Goal: Find specific page/section: Find specific page/section

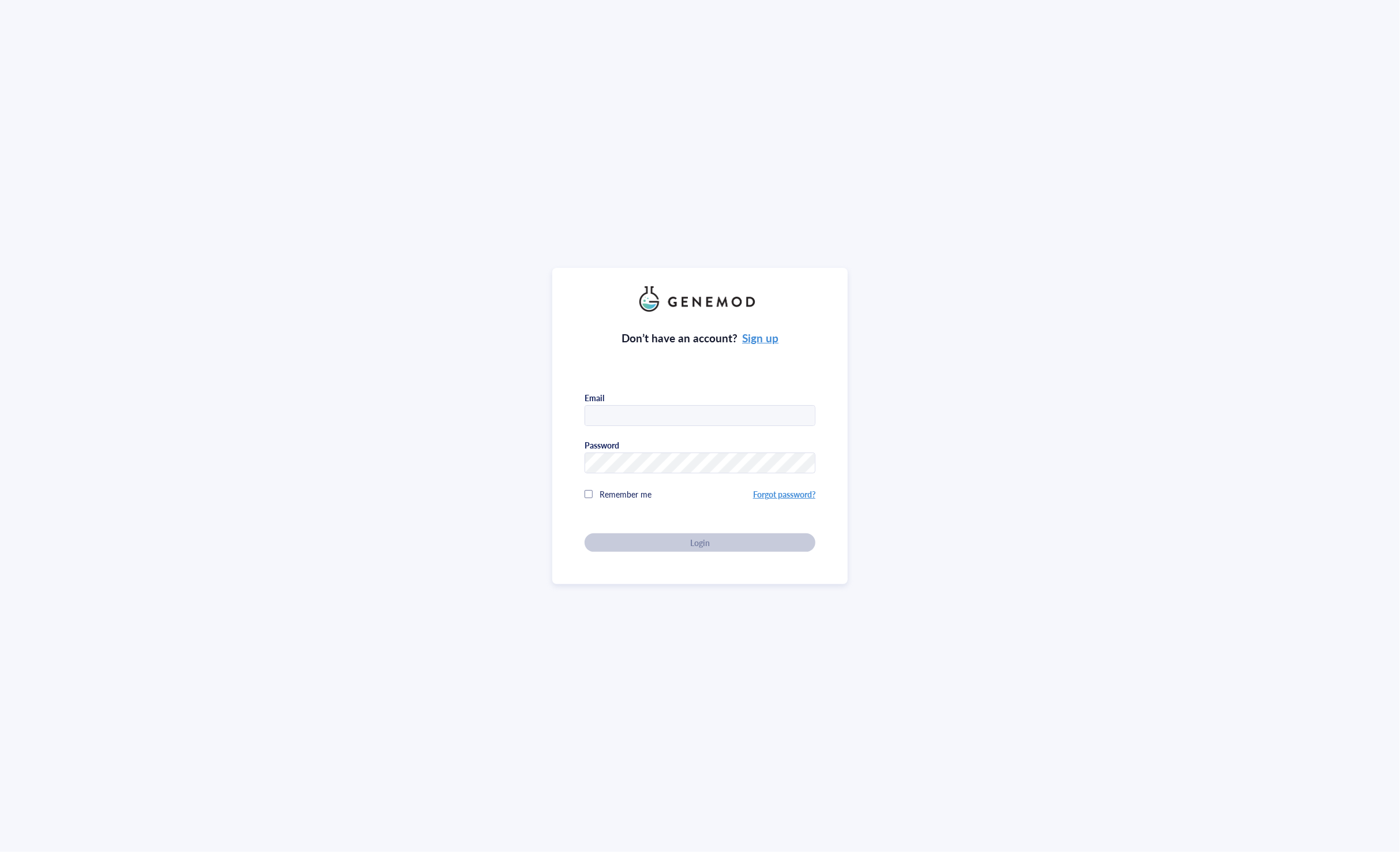
type input "[EMAIL_ADDRESS][DOMAIN_NAME]"
click at [639, 494] on span "Remember me" at bounding box center [625, 494] width 52 height 12
click at [633, 539] on div "Login" at bounding box center [700, 543] width 193 height 10
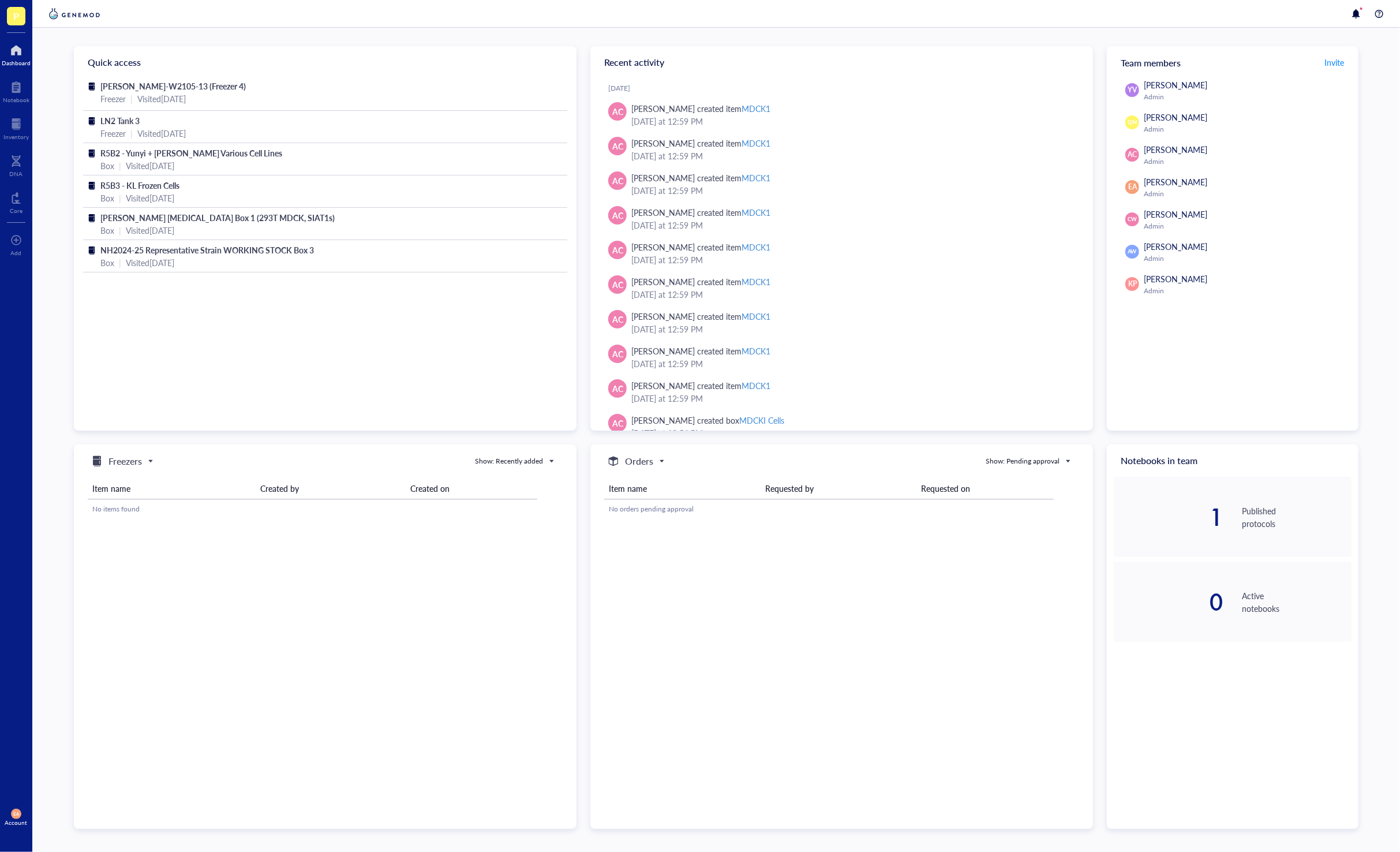
click at [1180, 150] on span "[PERSON_NAME]" at bounding box center [1175, 150] width 63 height 12
click at [15, 122] on div at bounding box center [16, 124] width 25 height 19
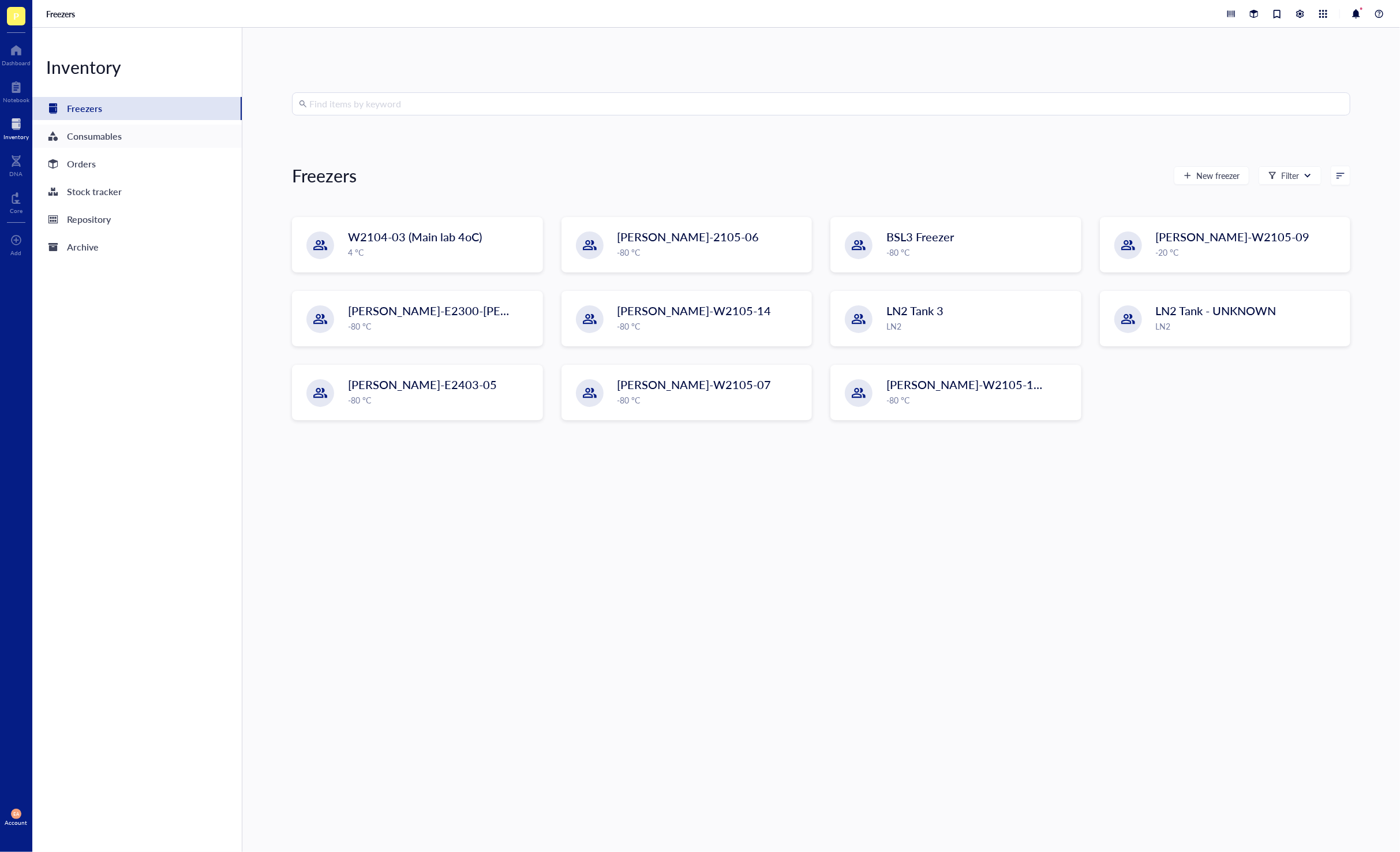
click at [84, 139] on div "Consumables" at bounding box center [94, 136] width 55 height 16
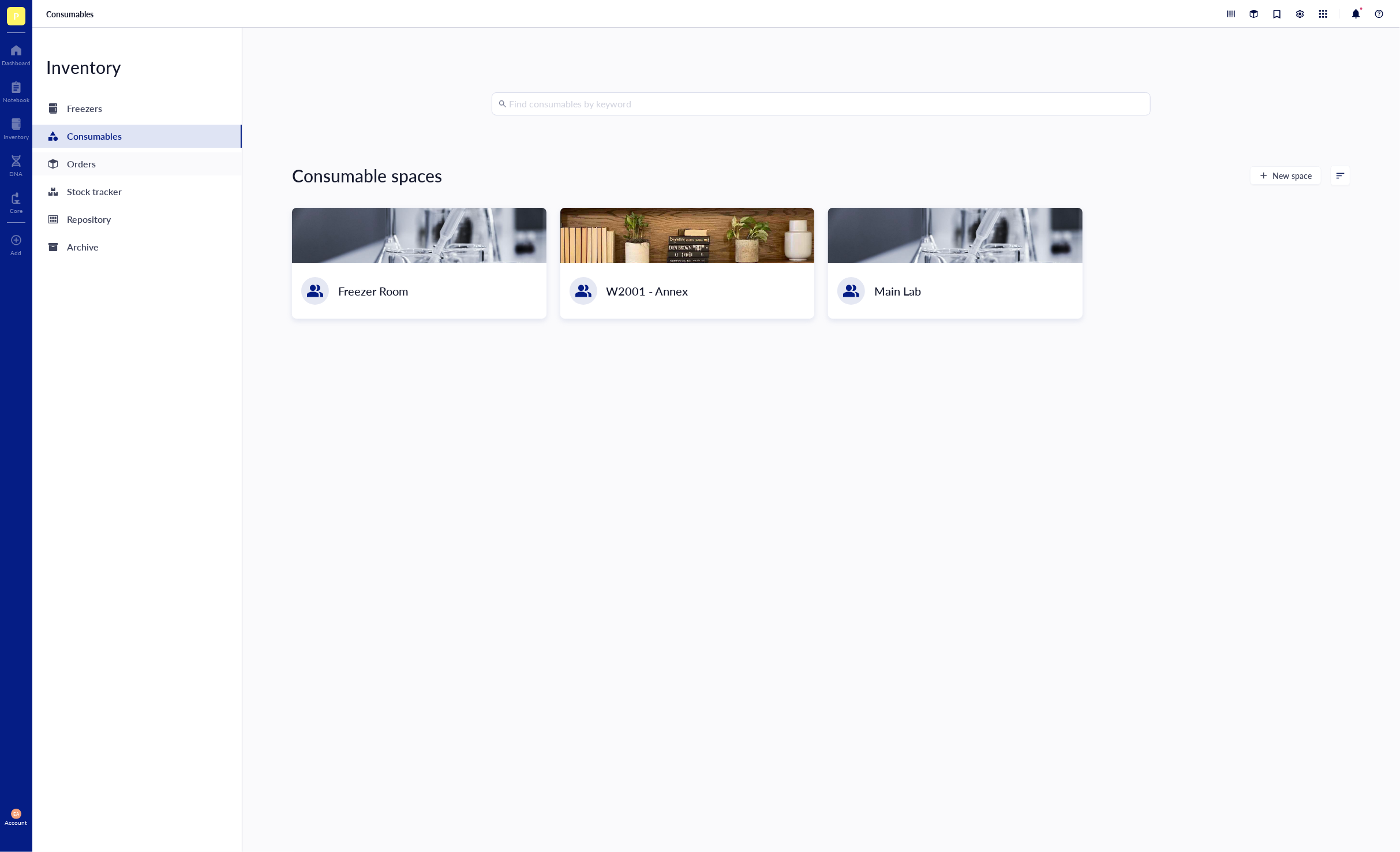
click at [83, 164] on div "Orders" at bounding box center [81, 163] width 29 height 16
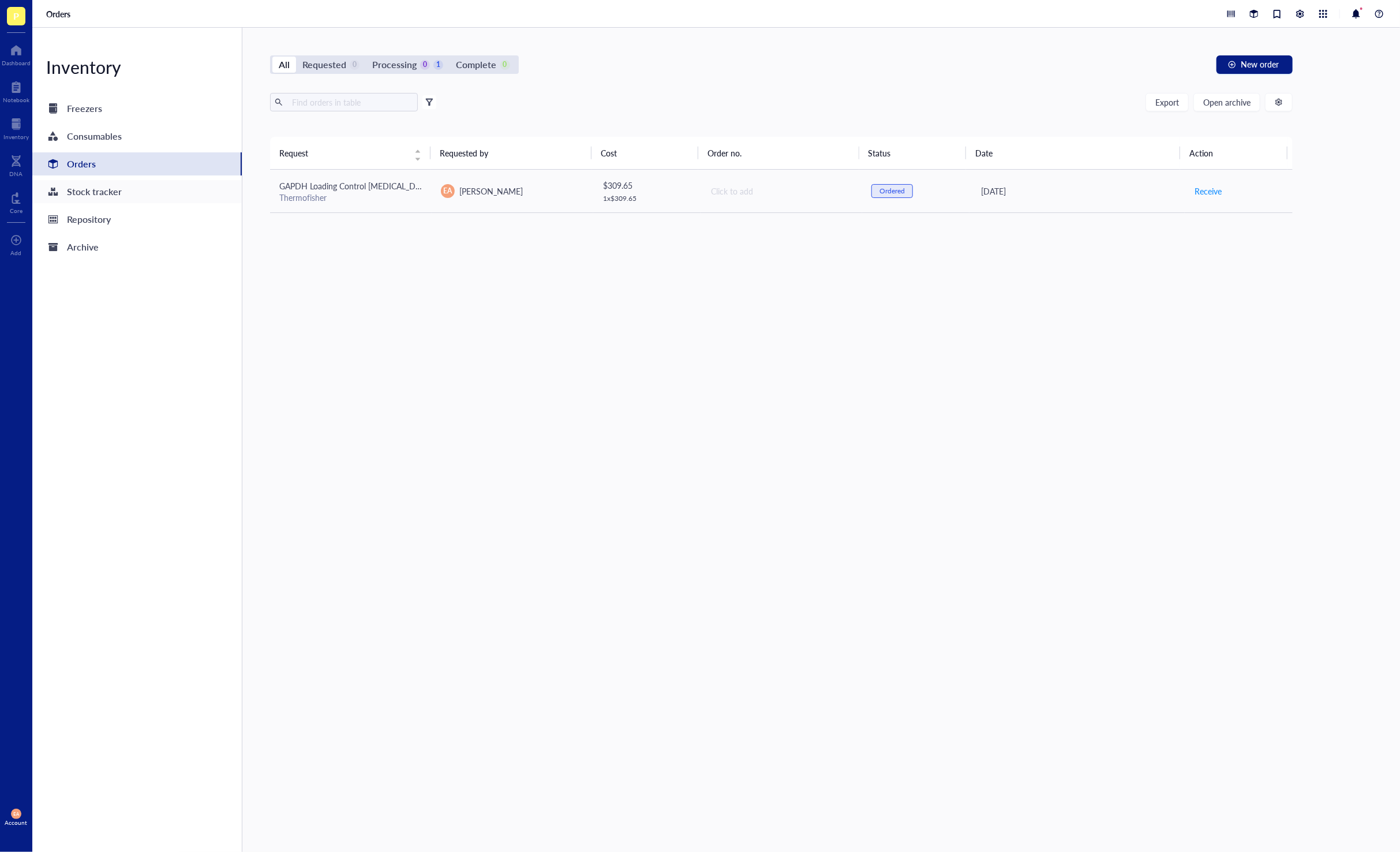
click at [89, 183] on div "Stock tracker" at bounding box center [137, 191] width 210 height 23
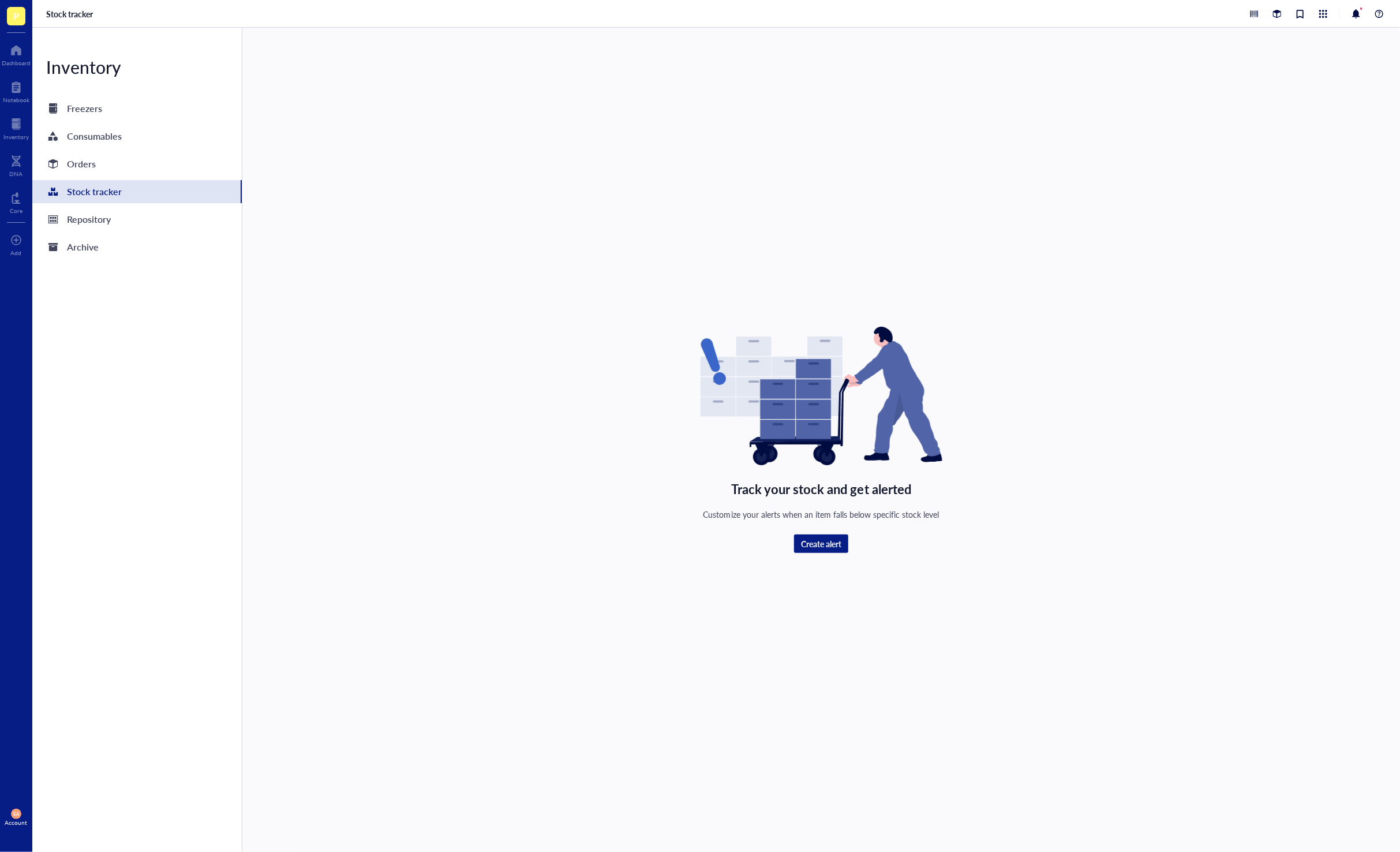
click at [92, 201] on div "Stock tracker" at bounding box center [137, 191] width 210 height 23
click at [92, 209] on div "Repository" at bounding box center [137, 219] width 210 height 23
